Goal: Information Seeking & Learning: Learn about a topic

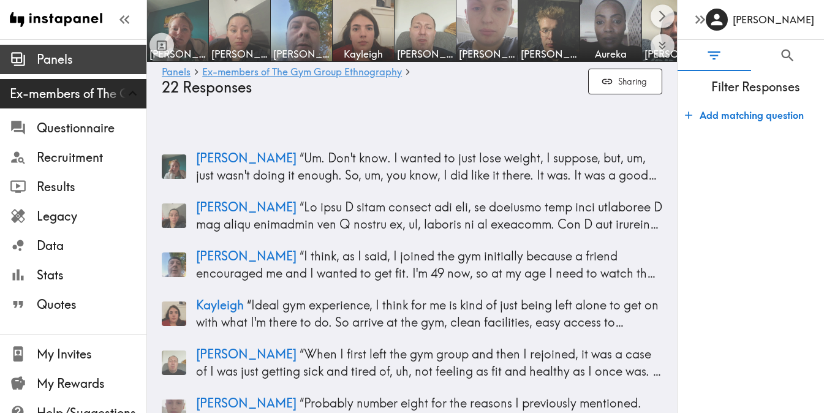
click at [65, 60] on span "Panels" at bounding box center [92, 59] width 110 height 17
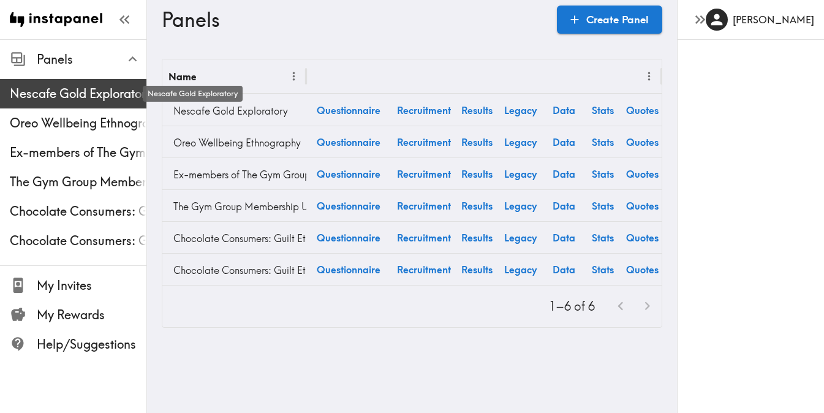
click at [86, 102] on span "Nescafe Gold Exploratory" at bounding box center [78, 93] width 137 height 17
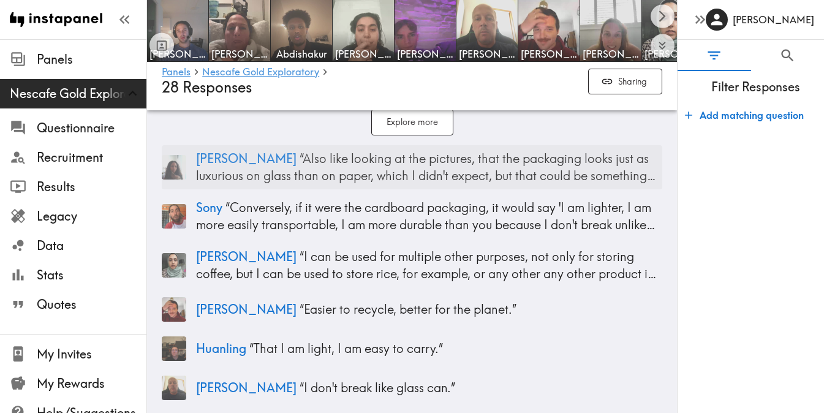
scroll to position [4059, 0]
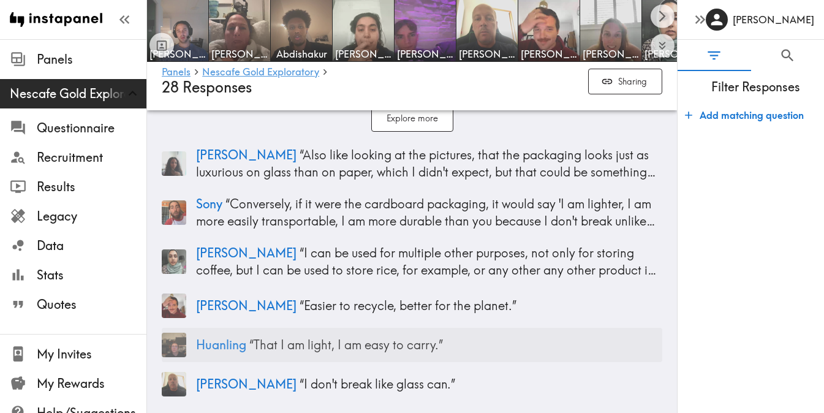
click at [336, 350] on p "Huanling “ That I am light, I am easy to carry. ”" at bounding box center [429, 344] width 466 height 17
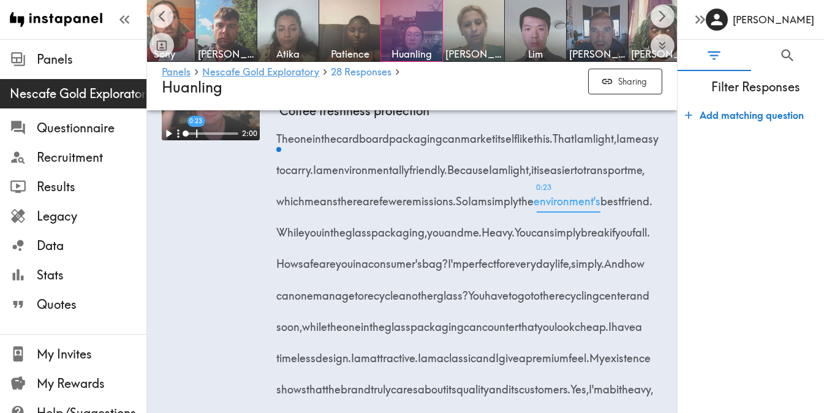
scroll to position [2063, 0]
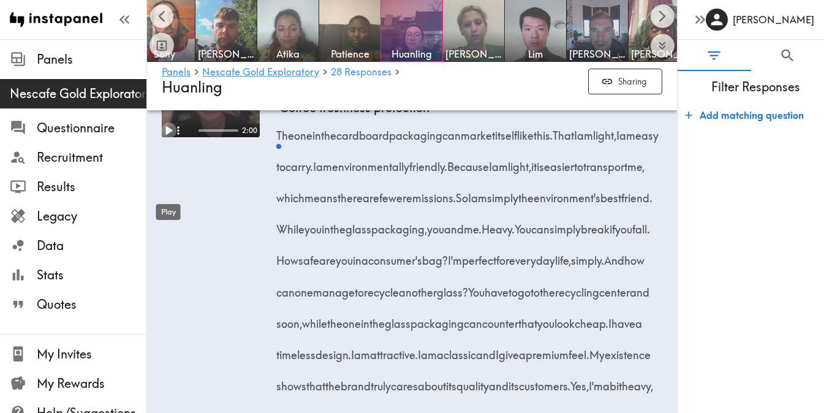
click at [166, 135] on icon "Play" at bounding box center [169, 131] width 7 height 9
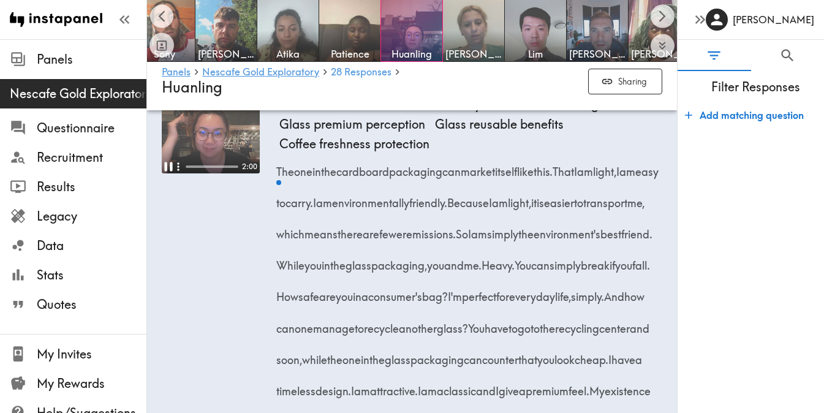
scroll to position [2017, 0]
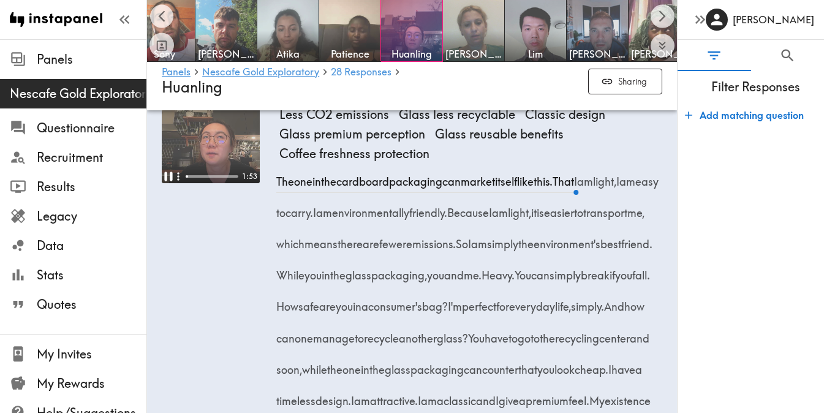
click at [206, 183] on video at bounding box center [211, 134] width 98 height 98
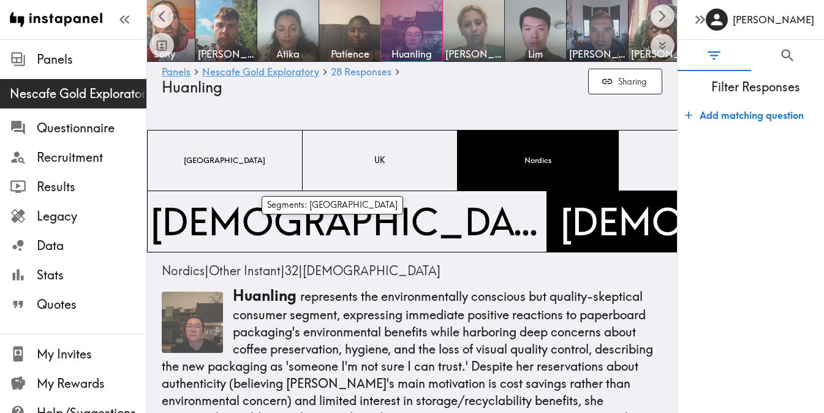
click at [372, 153] on span "UK" at bounding box center [380, 161] width 16 height 17
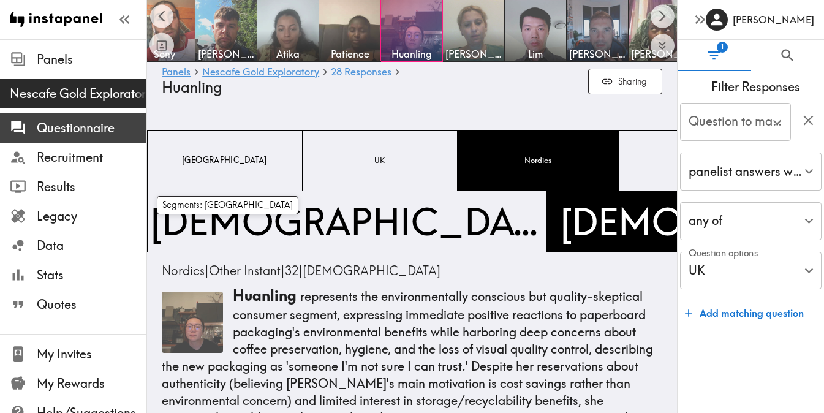
type input "Segment"
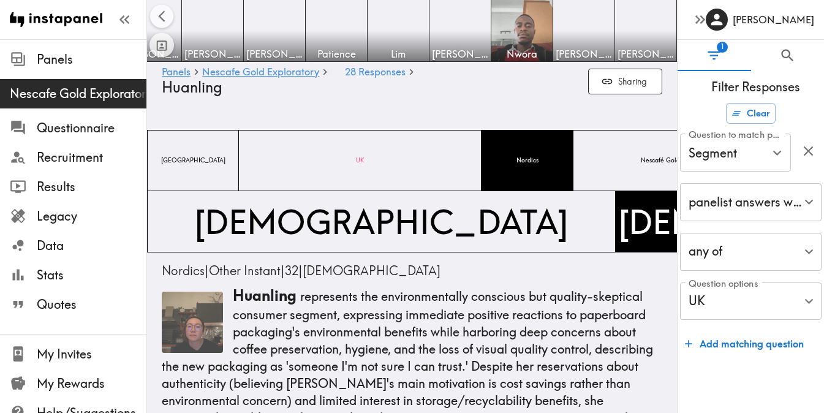
scroll to position [0, 27]
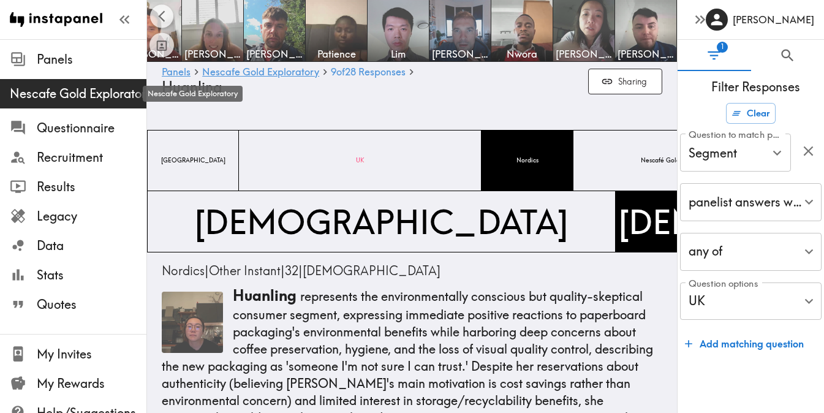
click at [94, 98] on span "Nescafe Gold Exploratory" at bounding box center [78, 93] width 137 height 17
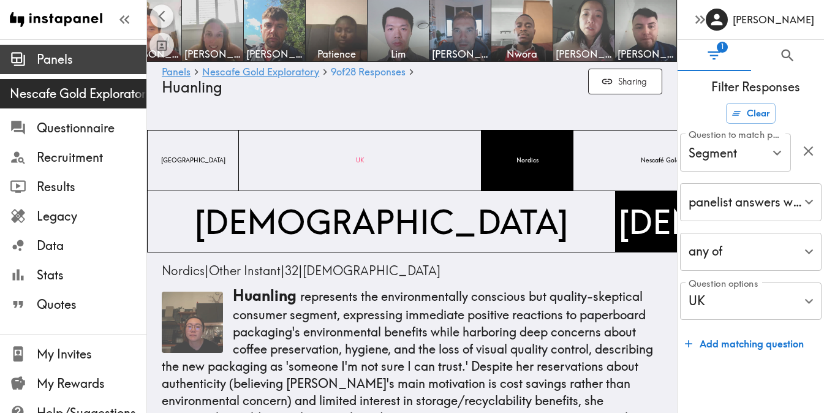
click at [73, 50] on span "Panels" at bounding box center [92, 59] width 110 height 22
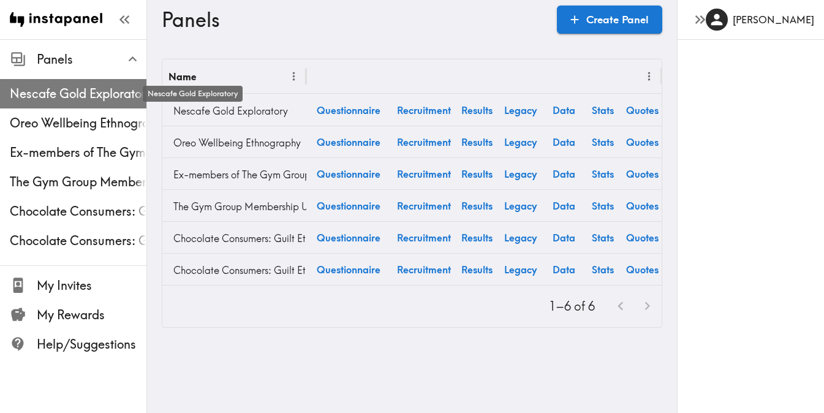
click at [72, 99] on span "Nescafe Gold Exploratory" at bounding box center [78, 93] width 137 height 17
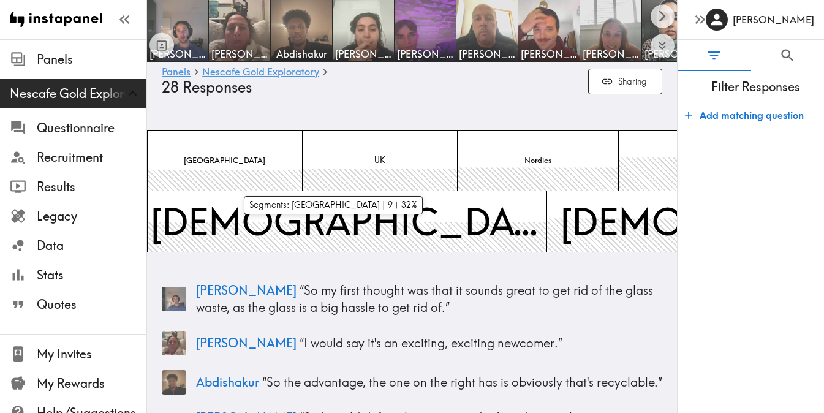
click at [372, 156] on span "UK" at bounding box center [380, 161] width 16 height 17
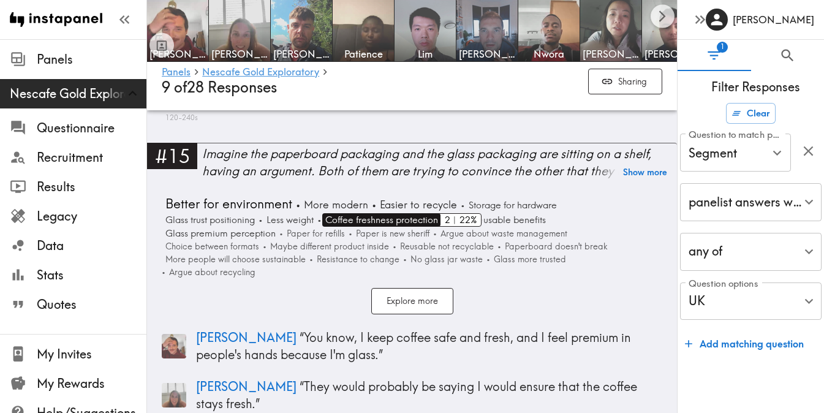
scroll to position [3505, 0]
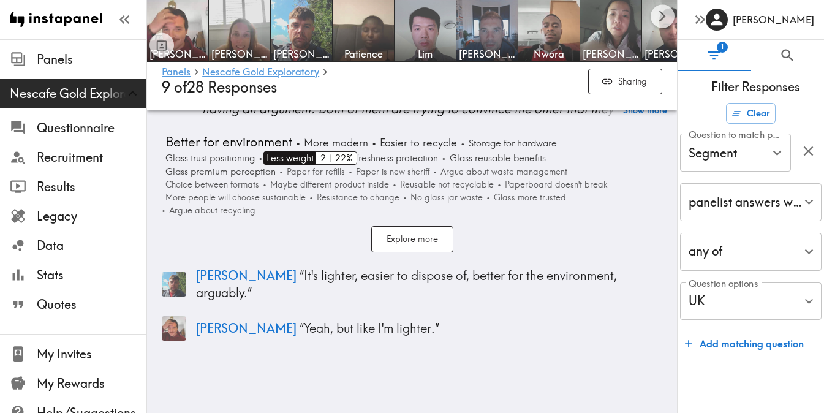
click at [289, 162] on span "Less weight" at bounding box center [288, 157] width 50 height 13
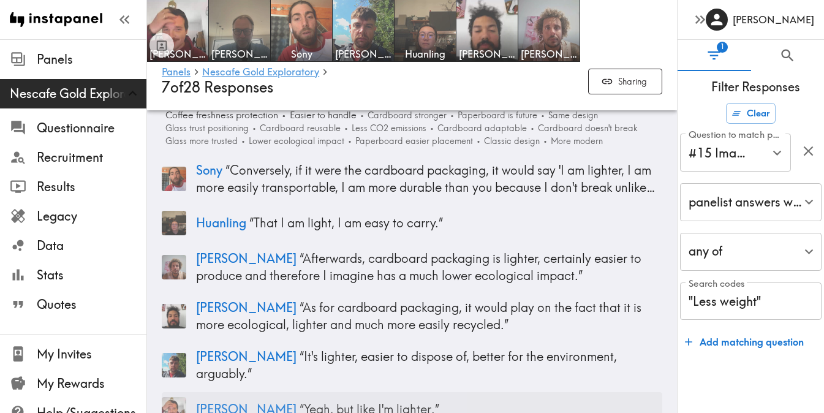
scroll to position [3440, 0]
click at [351, 192] on p "Sony “ Conversely, if it were the cardboard packaging, it would say 'I am light…" at bounding box center [429, 178] width 466 height 34
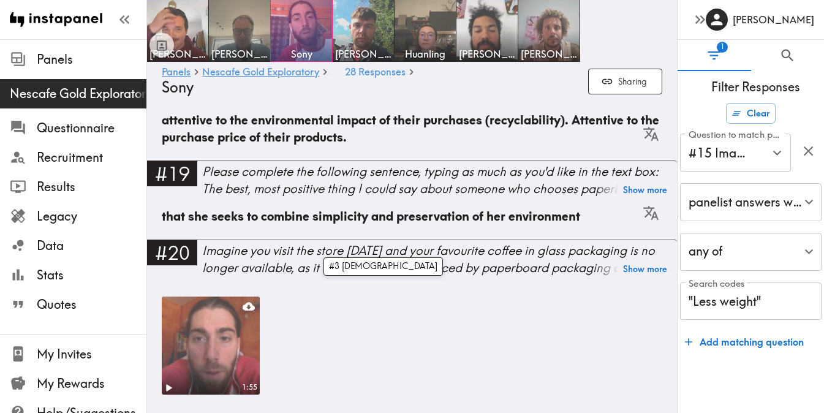
scroll to position [2497, 0]
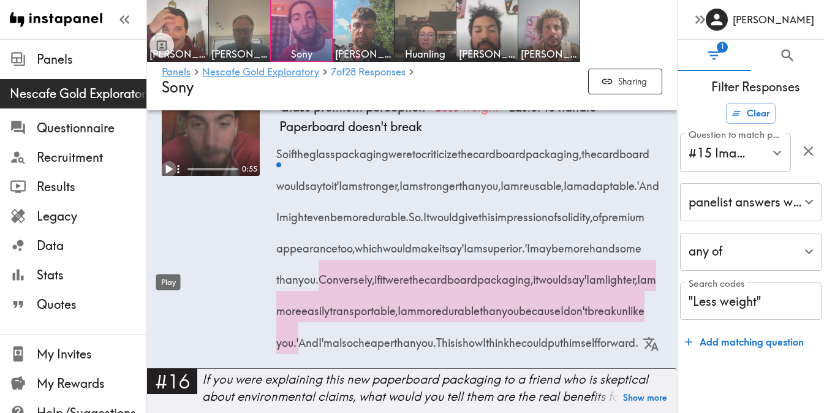
click at [166, 173] on icon "Play" at bounding box center [169, 169] width 7 height 9
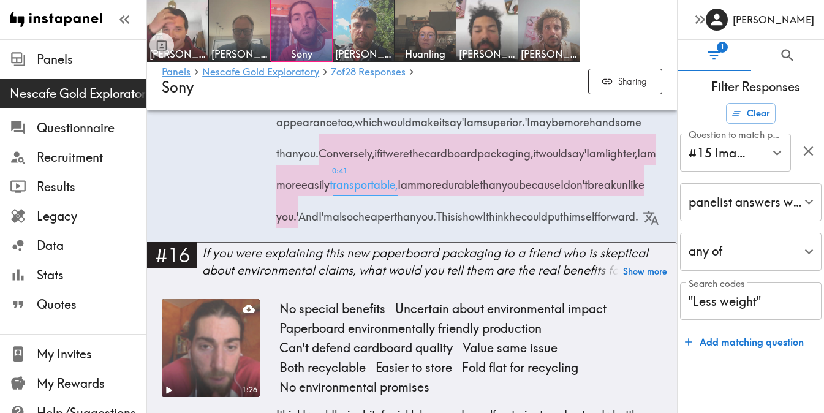
scroll to position [2626, 0]
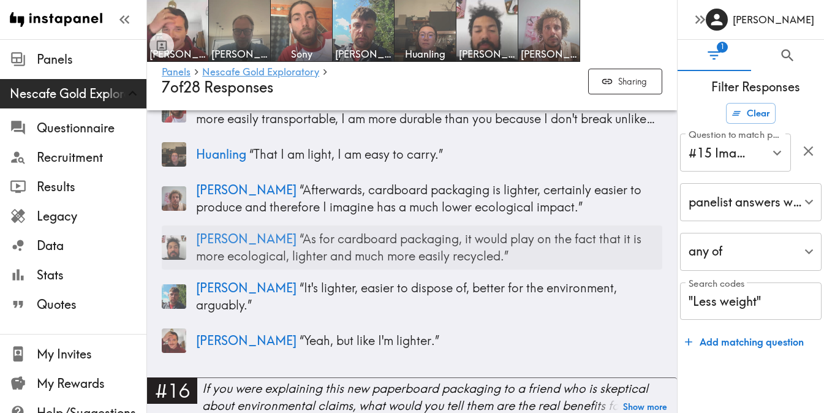
scroll to position [3507, 0]
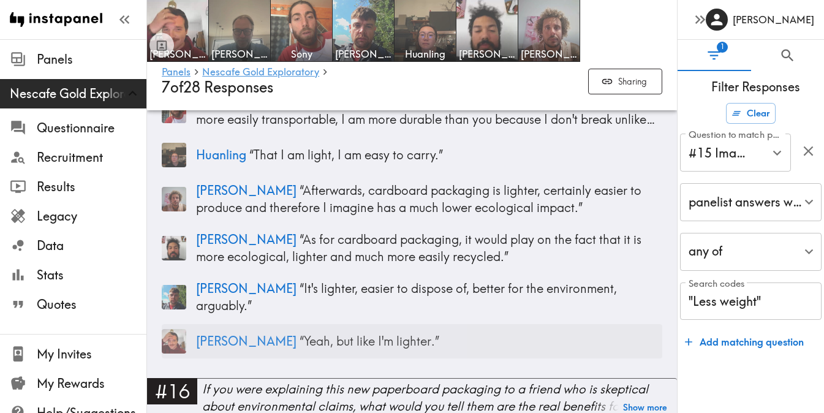
click at [340, 333] on p "[PERSON_NAME] “ Yeah, but like I'm lighter. ”" at bounding box center [429, 341] width 466 height 17
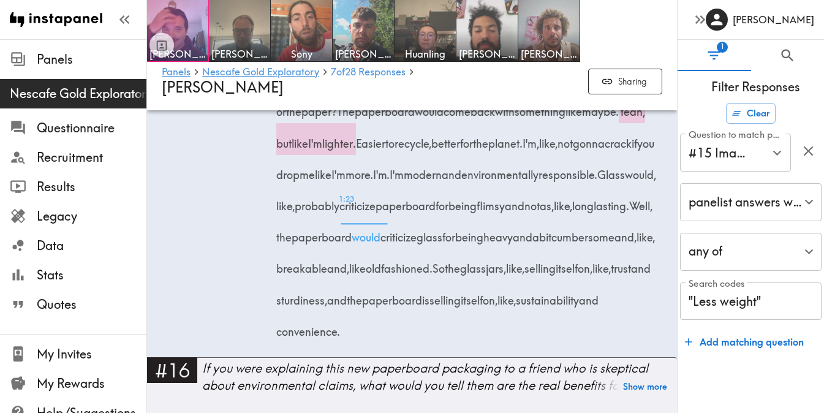
scroll to position [2710, 0]
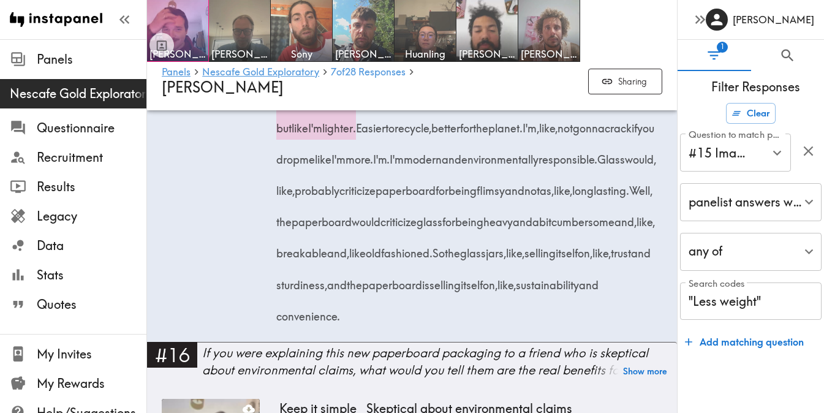
click at [597, 171] on span "Glass" at bounding box center [611, 155] width 28 height 31
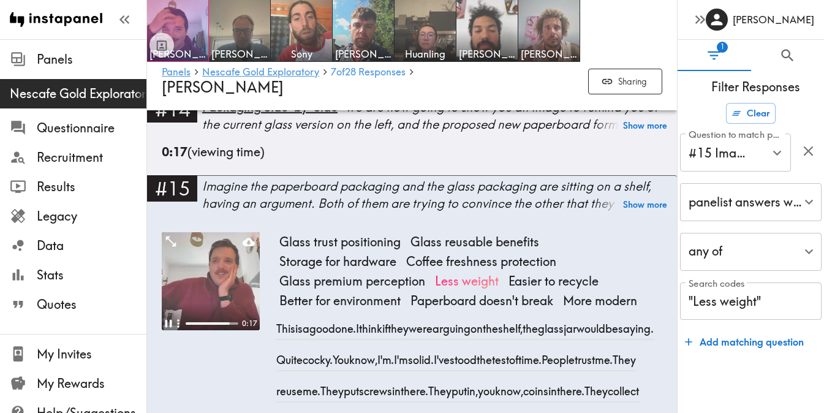
scroll to position [2310, 0]
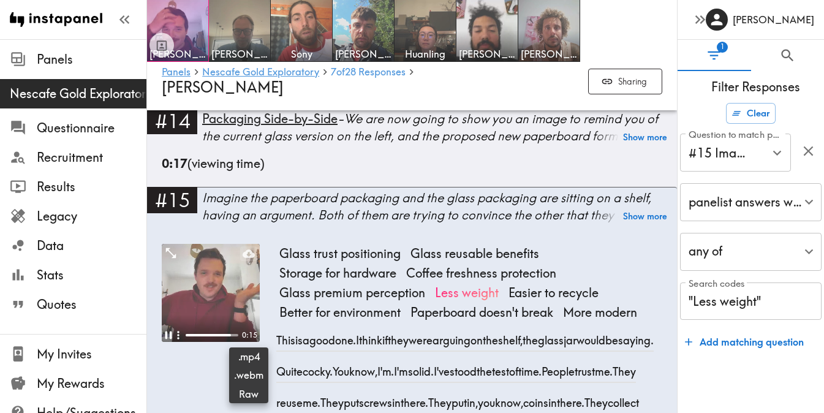
click at [252, 260] on icon at bounding box center [249, 253] width 12 height 12
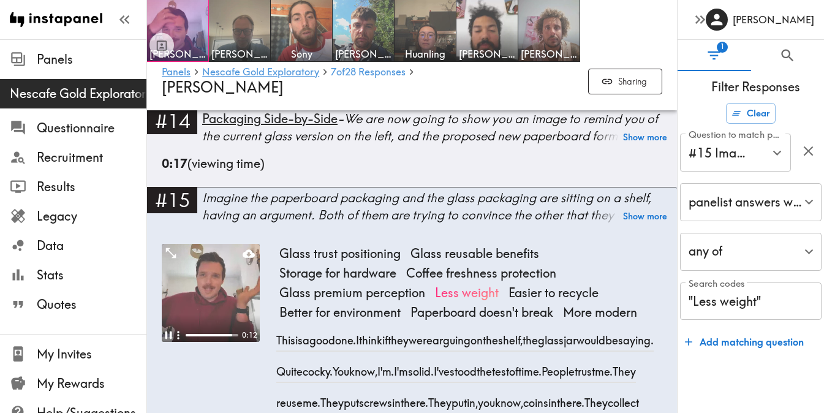
click at [207, 342] on video at bounding box center [211, 293] width 98 height 98
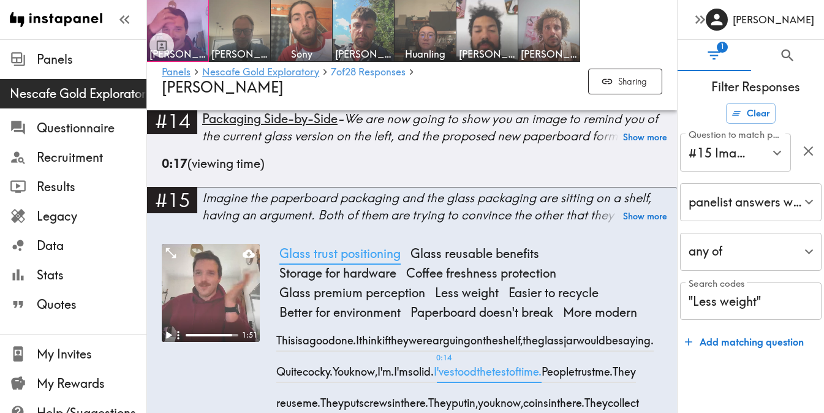
scroll to position [2311, 0]
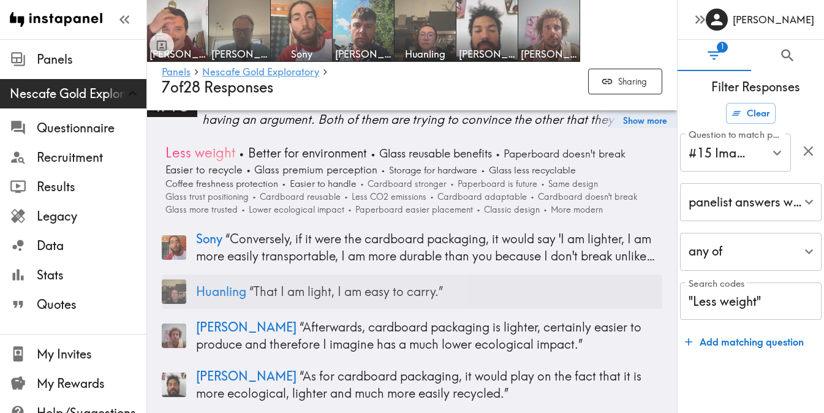
scroll to position [3366, 0]
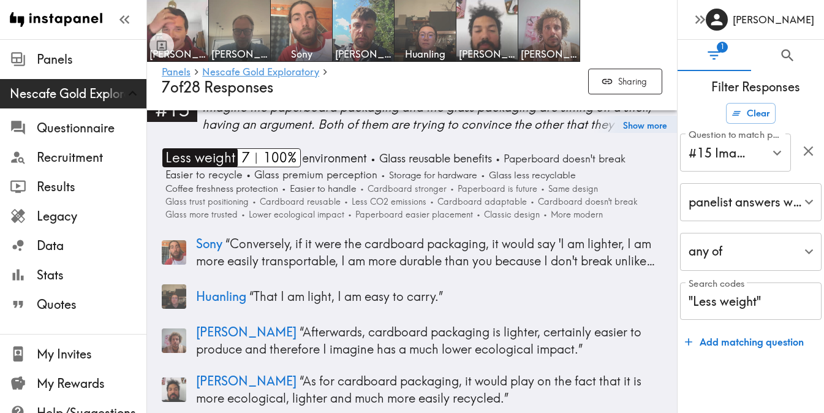
click at [210, 159] on span "Less weight" at bounding box center [198, 157] width 73 height 19
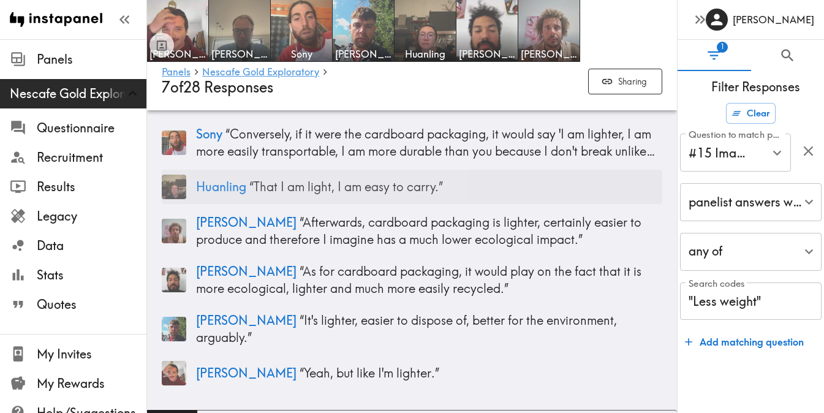
scroll to position [3477, 0]
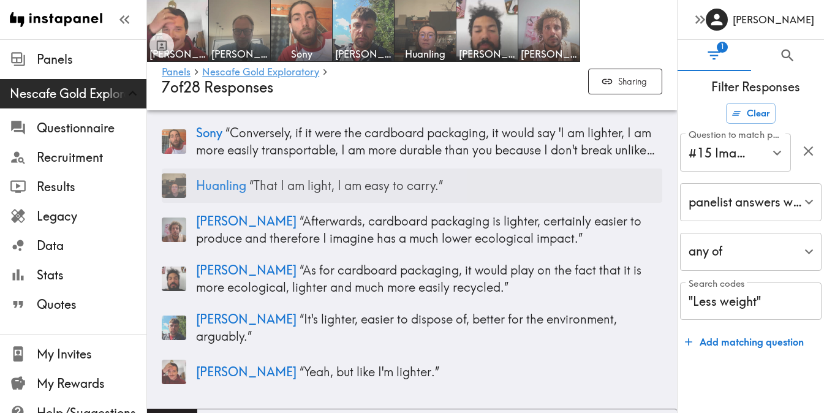
click at [300, 192] on p "Huanling “ That I am light, I am easy to carry. ”" at bounding box center [429, 185] width 466 height 17
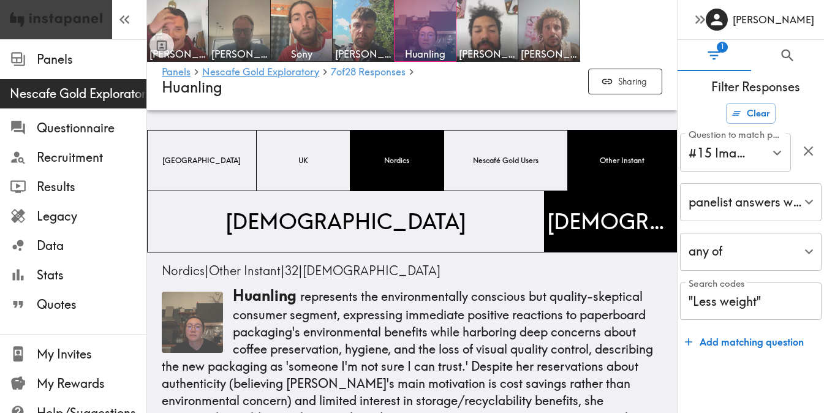
scroll to position [3477, 0]
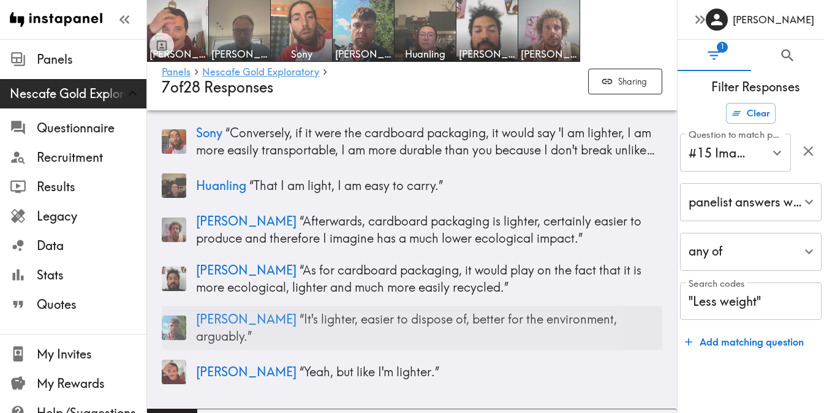
click at [290, 316] on p "[PERSON_NAME] “ It's lighter, easier to dispose of, better for the environment,…" at bounding box center [429, 328] width 466 height 34
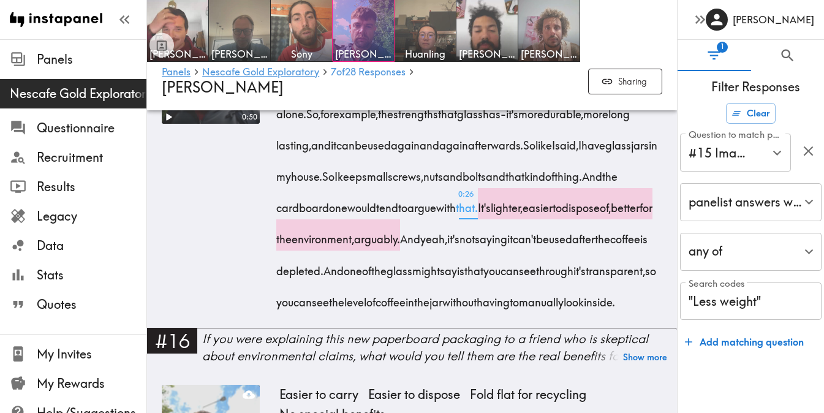
scroll to position [2343, 0]
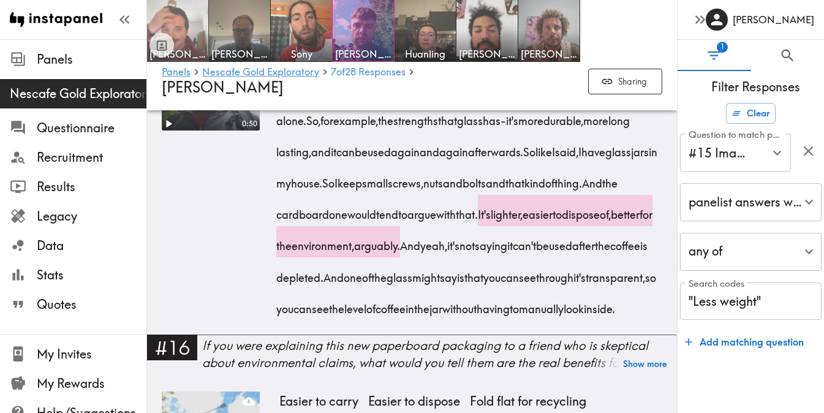
click at [191, 31] on img at bounding box center [178, 31] width 64 height 64
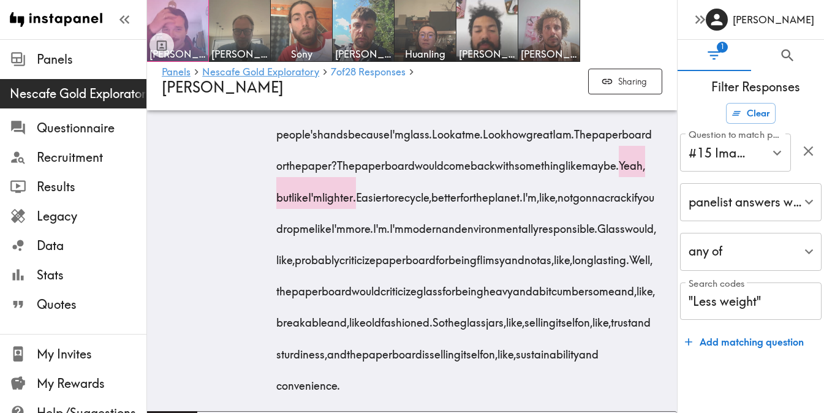
scroll to position [2643, 0]
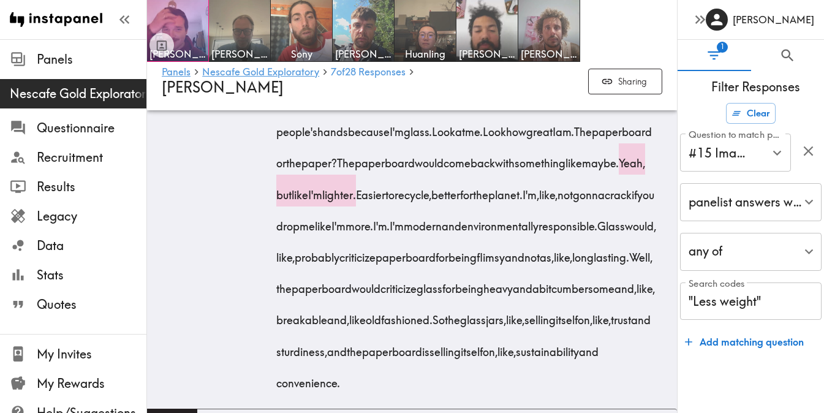
drag, startPoint x: 523, startPoint y: 189, endPoint x: 558, endPoint y: 218, distance: 46.1
click at [558, 218] on div "This is a good one. I think if they were arguing on the shelf, the glass jar wo…" at bounding box center [470, 190] width 383 height 407
click at [675, 37] on div "[PERSON_NAME] [PERSON_NAME] Sony [PERSON_NAME] [PERSON_NAME]" at bounding box center [412, 31] width 530 height 62
click at [202, 25] on div at bounding box center [177, 30] width 61 height 61
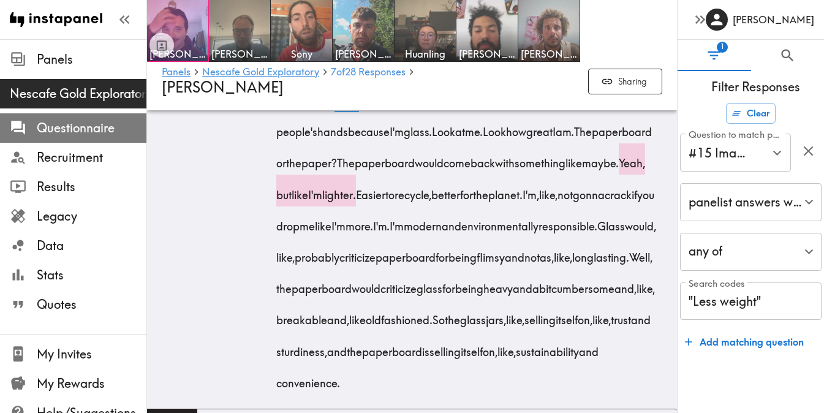
click at [89, 131] on span "Questionnaire" at bounding box center [92, 127] width 110 height 17
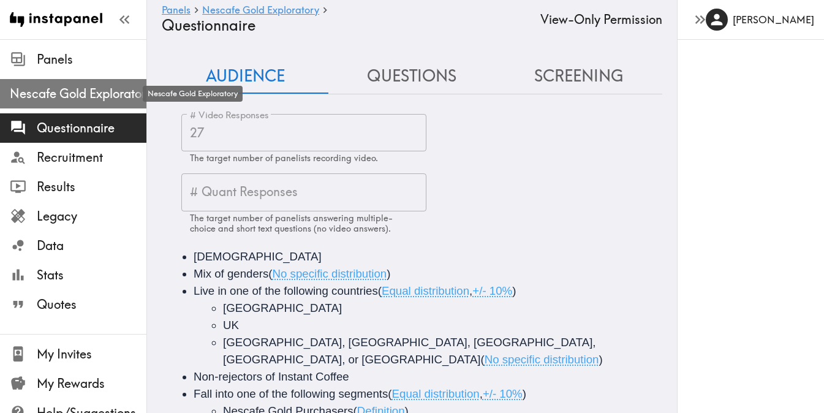
click at [81, 101] on span "Nescafe Gold Exploratory" at bounding box center [78, 93] width 137 height 17
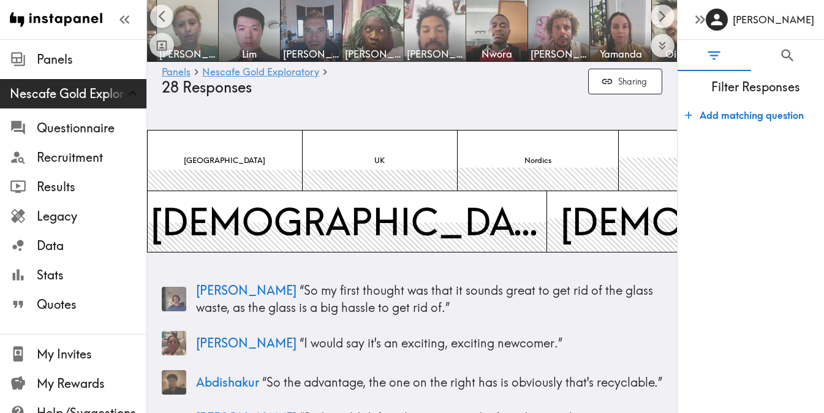
scroll to position [0, 982]
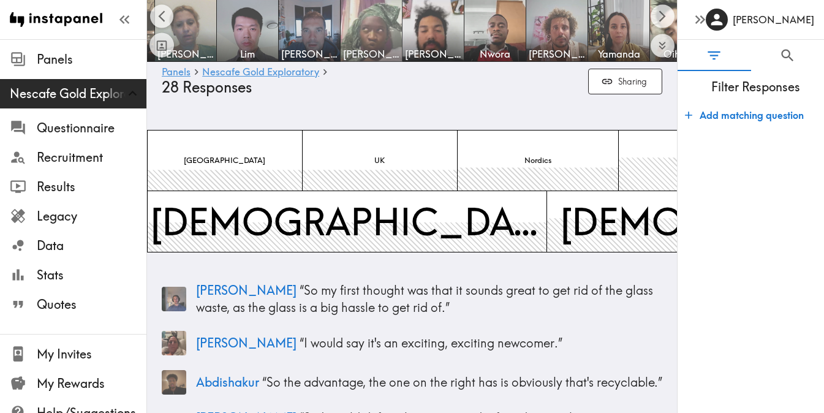
click at [390, 36] on img at bounding box center [371, 31] width 64 height 64
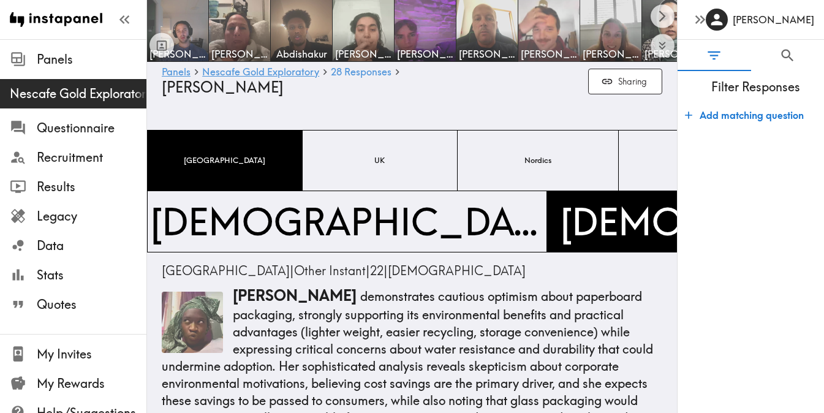
click at [552, 30] on img at bounding box center [549, 31] width 64 height 64
